Goal: Navigation & Orientation: Find specific page/section

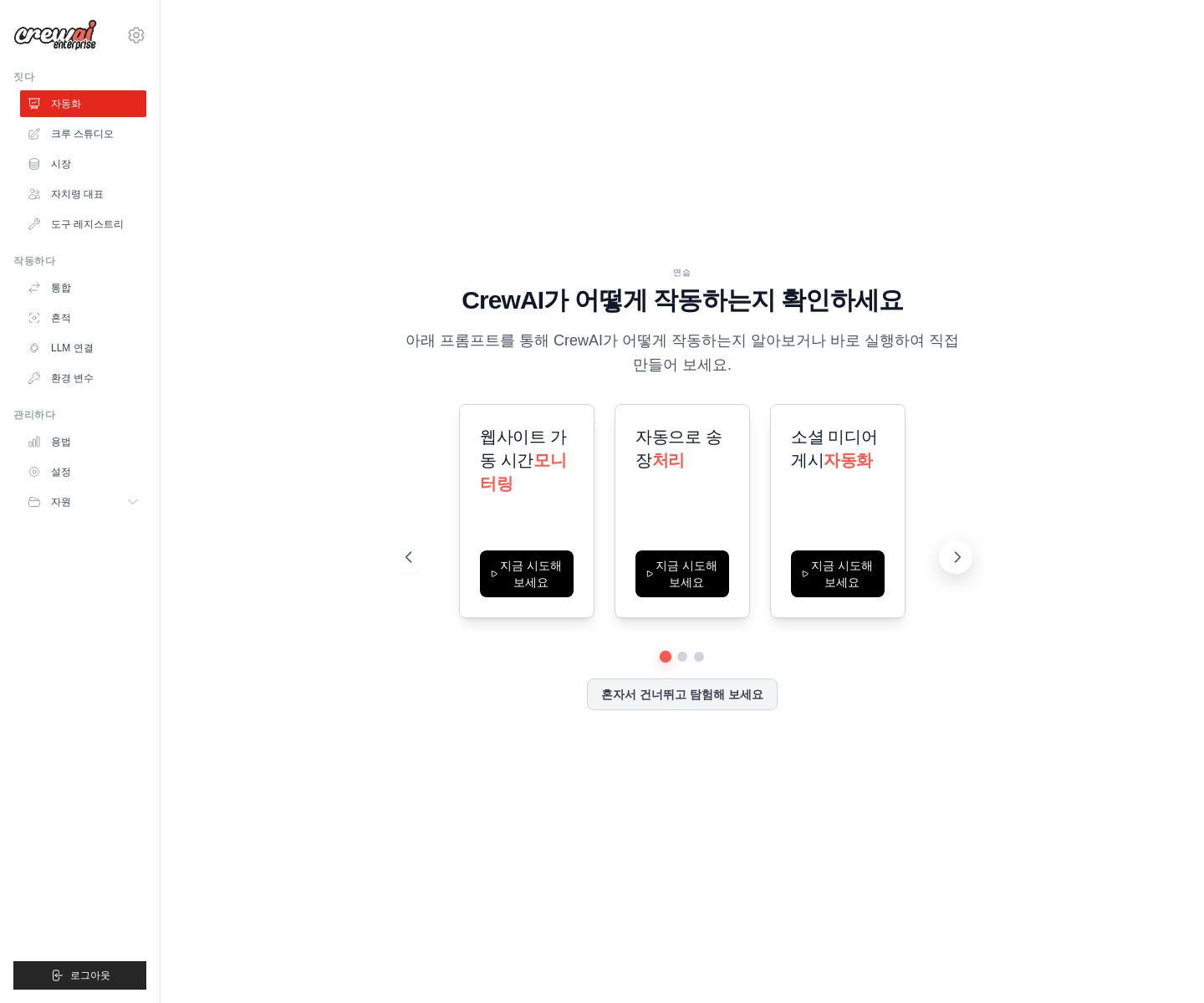
click at [954, 563] on icon at bounding box center [957, 556] width 17 height 17
click at [959, 559] on icon at bounding box center [957, 556] width 17 height 17
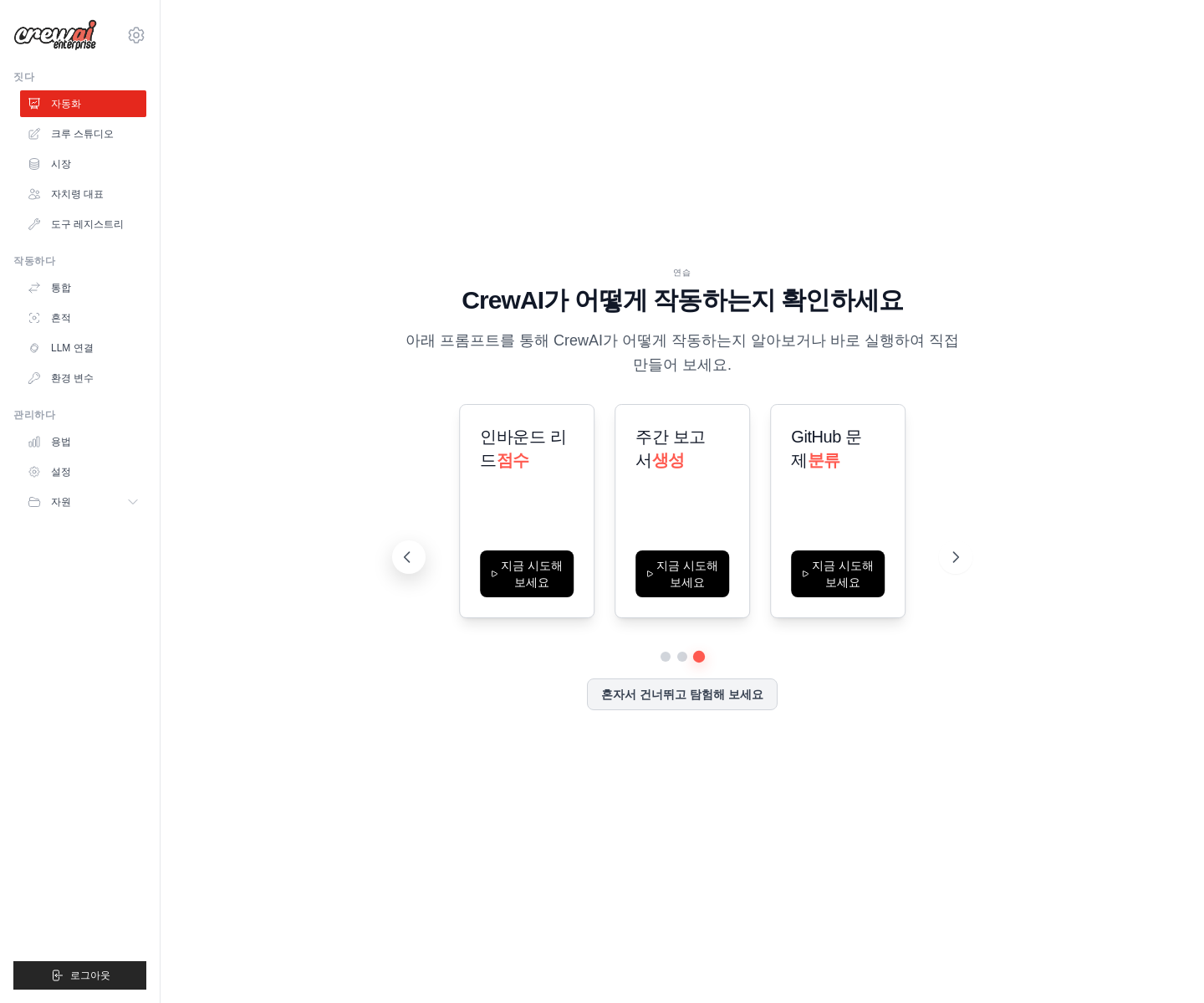
click at [412, 556] on icon at bounding box center [406, 556] width 17 height 17
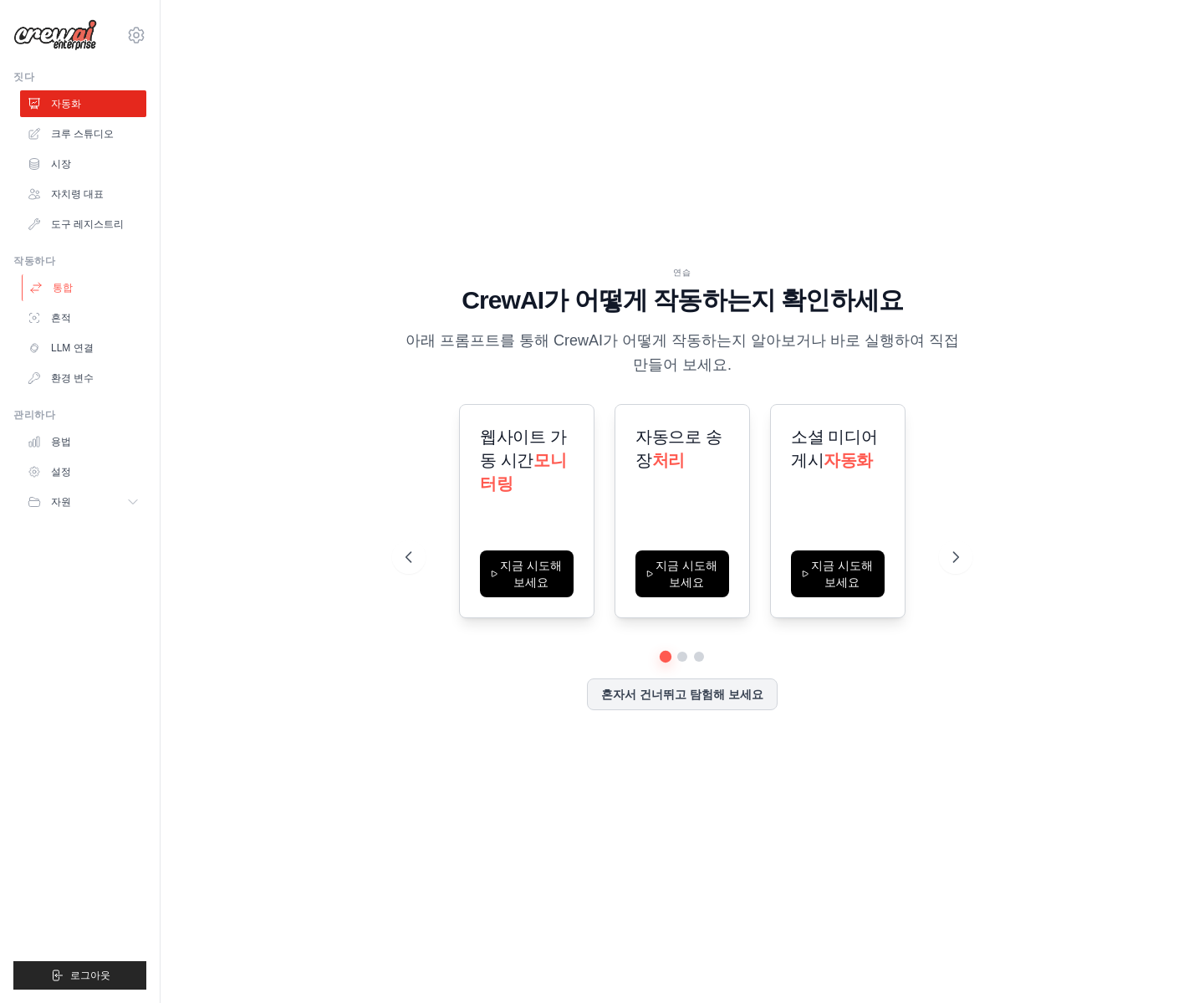
click at [60, 291] on font "통합" at bounding box center [63, 288] width 20 height 12
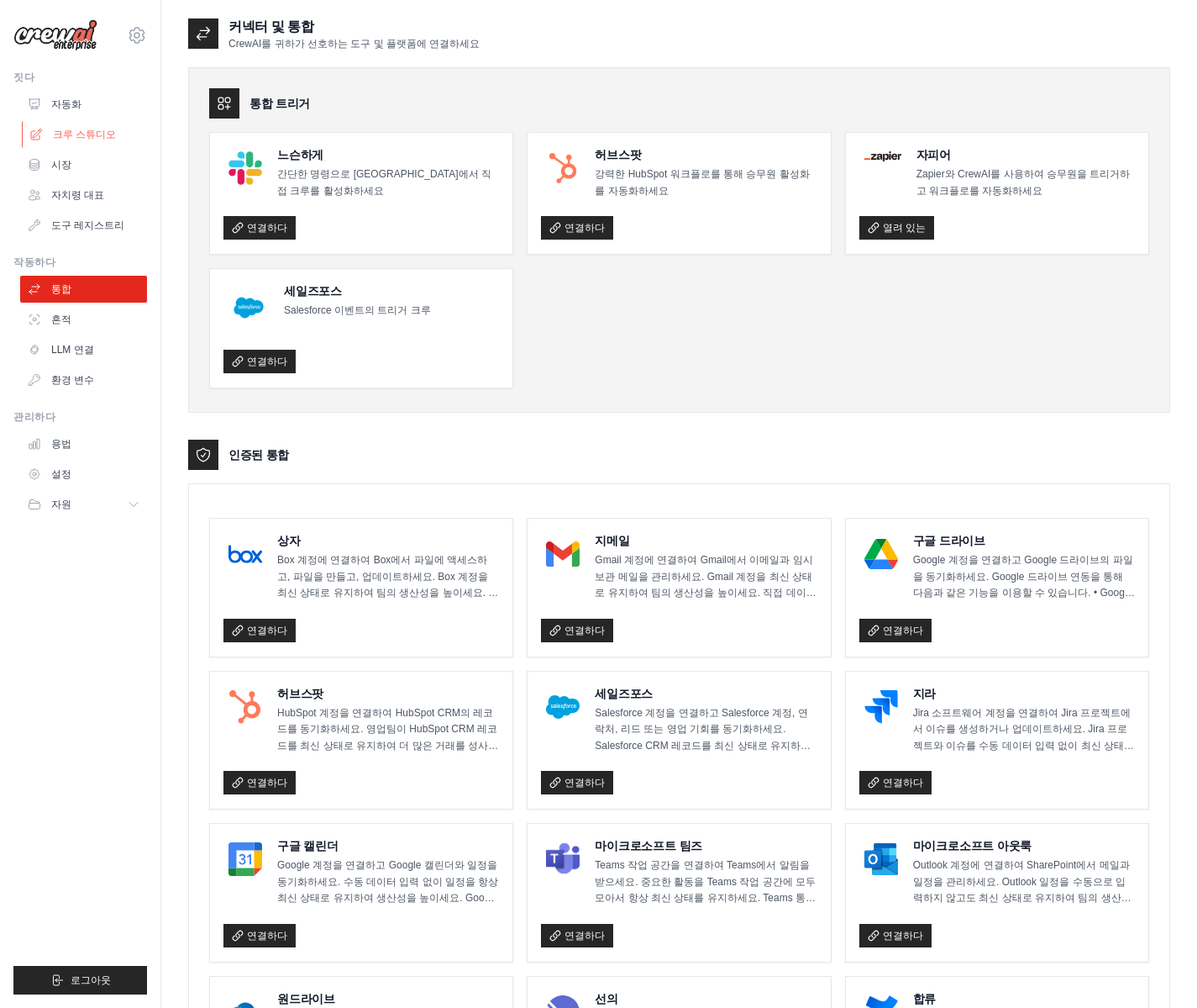
click at [78, 130] on font "크루 스튜디오" at bounding box center [85, 134] width 63 height 12
